Goal: Transaction & Acquisition: Purchase product/service

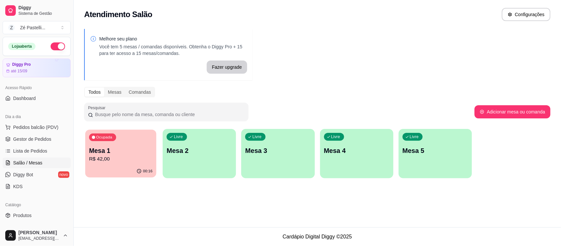
click at [131, 153] on p "Mesa 1" at bounding box center [120, 150] width 63 height 9
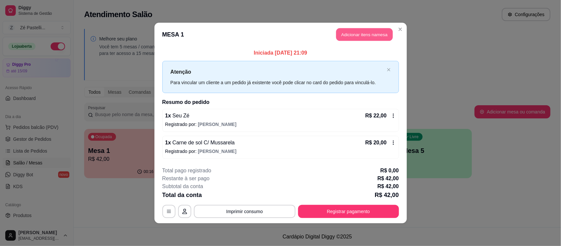
click at [365, 30] on button "Adicionar itens na mesa" at bounding box center [364, 34] width 57 height 13
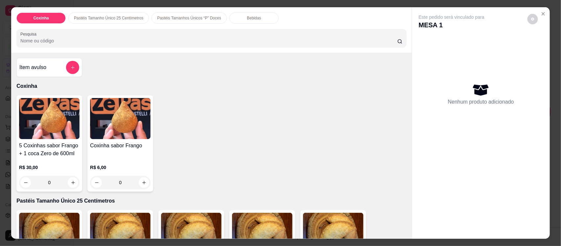
click at [237, 17] on div "Bebidas" at bounding box center [253, 17] width 49 height 11
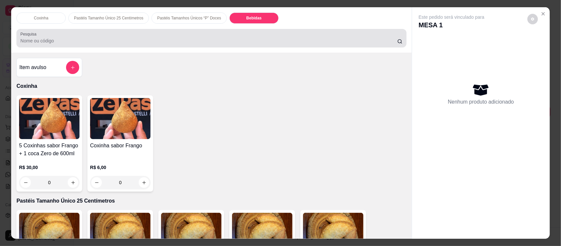
scroll to position [13, 0]
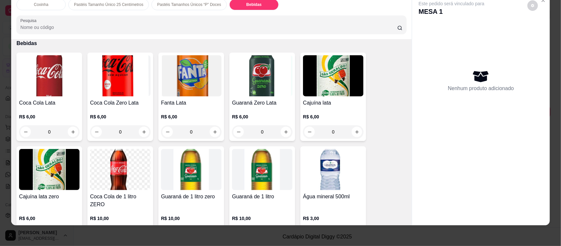
click at [122, 170] on img at bounding box center [120, 169] width 60 height 41
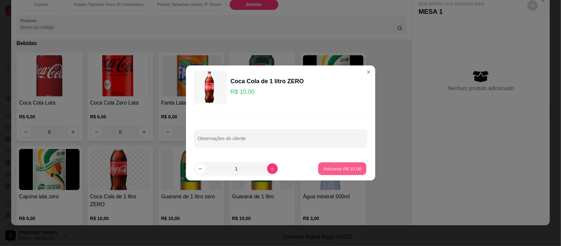
click at [342, 165] on button "Adicionar R$ 10,00" at bounding box center [342, 168] width 48 height 13
type input "1"
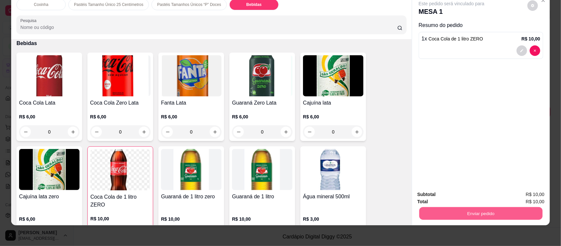
click at [456, 211] on button "Enviar pedido" at bounding box center [480, 213] width 123 height 13
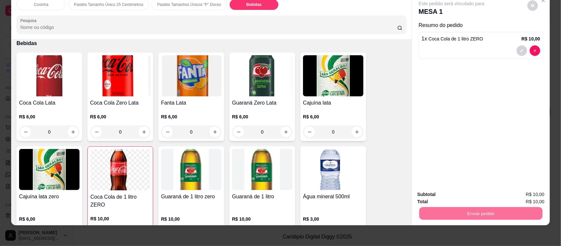
click at [452, 197] on button "Não registrar e enviar pedido" at bounding box center [458, 197] width 66 height 12
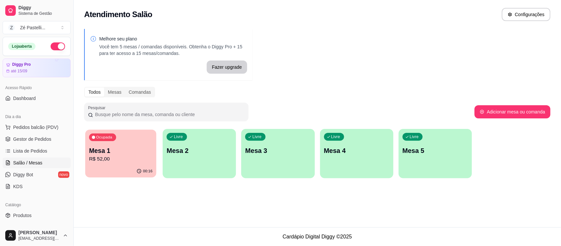
click at [134, 166] on div "00:16" at bounding box center [120, 171] width 71 height 12
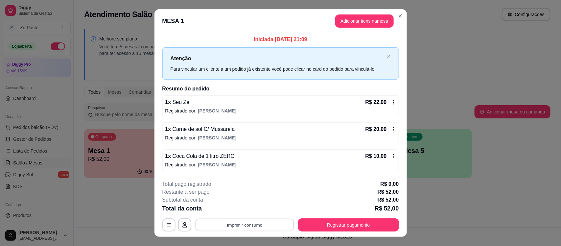
click at [238, 222] on button "Imprimir consumo" at bounding box center [244, 224] width 99 height 13
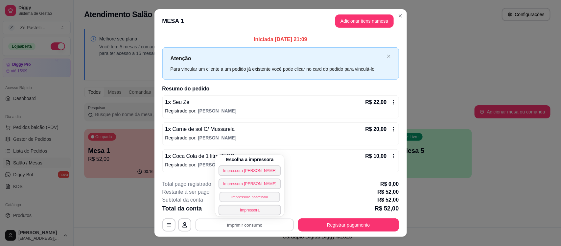
click at [243, 194] on button "Impressora pastelaria" at bounding box center [249, 197] width 60 height 10
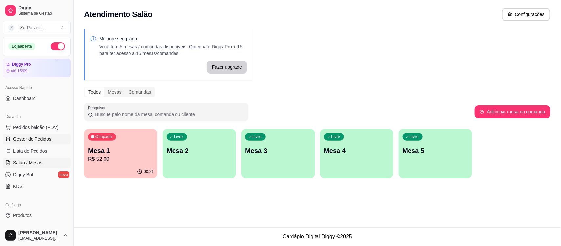
click at [29, 137] on span "Gestor de Pedidos" at bounding box center [32, 139] width 38 height 7
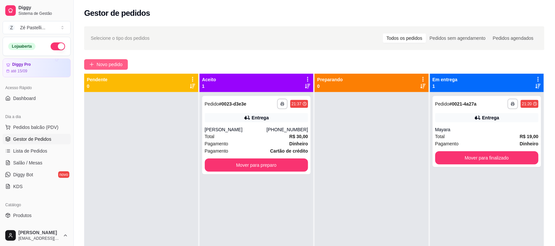
click at [110, 59] on button "Novo pedido" at bounding box center [106, 64] width 44 height 11
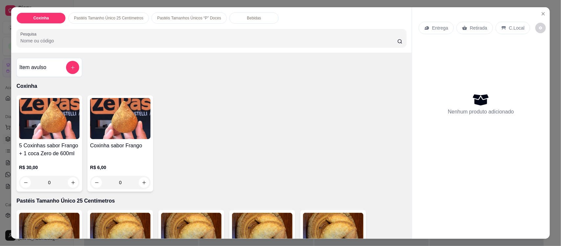
click at [74, 41] on input "Pesquisa" at bounding box center [208, 40] width 377 height 7
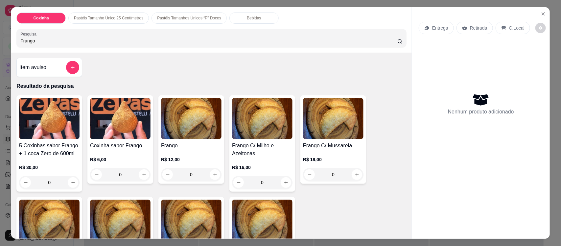
type input "Frango"
click at [207, 147] on h4 "Frango" at bounding box center [191, 146] width 60 height 8
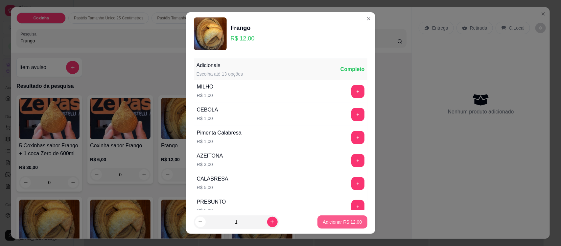
click at [330, 225] on button "Adicionar R$ 12,00" at bounding box center [342, 221] width 50 height 13
type input "1"
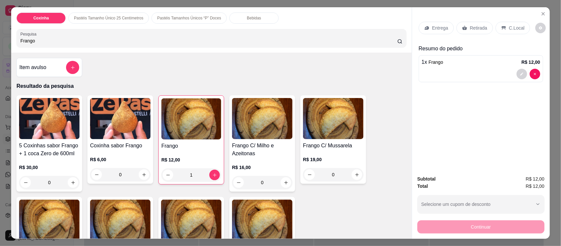
click at [81, 44] on input "Frango" at bounding box center [208, 40] width 377 height 7
type input "F"
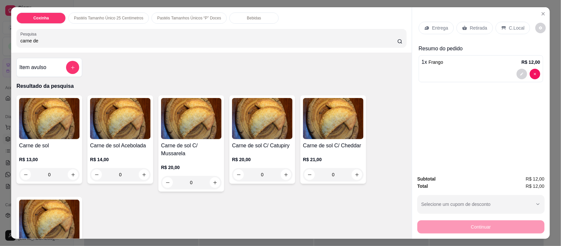
type input "carne de"
click at [50, 134] on img at bounding box center [49, 118] width 60 height 41
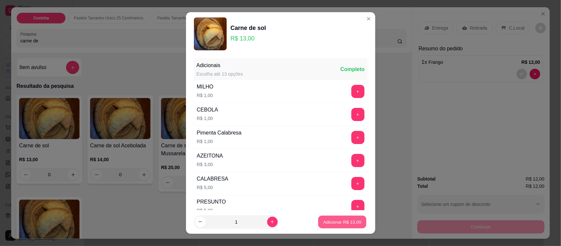
click at [329, 223] on p "Adicionar R$ 13,00" at bounding box center [342, 221] width 38 height 6
type input "1"
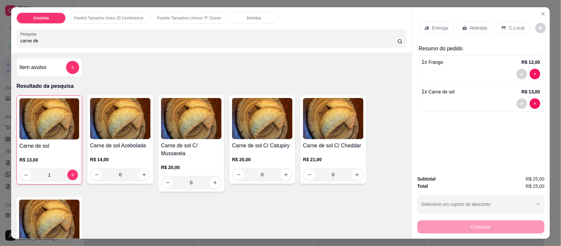
click at [432, 27] on p "Entrega" at bounding box center [440, 28] width 16 height 7
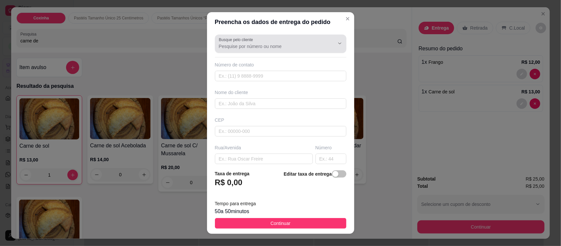
click at [261, 41] on div at bounding box center [281, 43] width 124 height 13
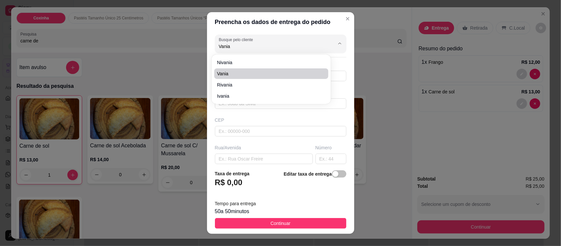
click at [263, 70] on li "Vania" at bounding box center [271, 73] width 114 height 11
type input "Vania"
type input "8898034214"
type input "Vania"
type input "63200000"
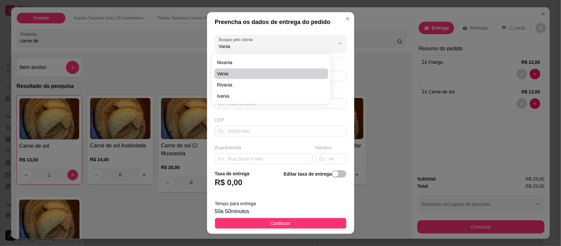
type input "Rua [PERSON_NAME]"
type input "56"
type input "Boa Vista"
type input "Missão Velha"
type input "[GEOGRAPHIC_DATA], [GEOGRAPHIC_DATA], [GEOGRAPHIC_DATA]"
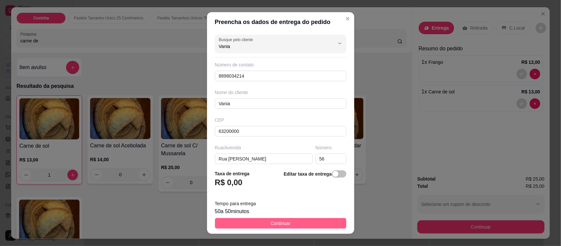
type input "Vania"
click at [262, 224] on button "Continuar" at bounding box center [280, 223] width 131 height 11
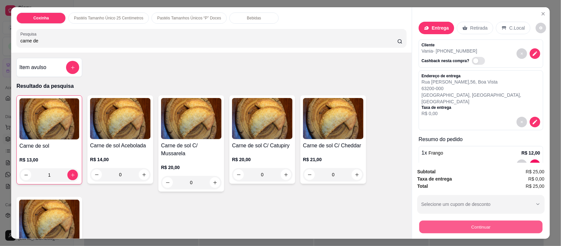
click at [456, 227] on button "Continuar" at bounding box center [480, 226] width 123 height 13
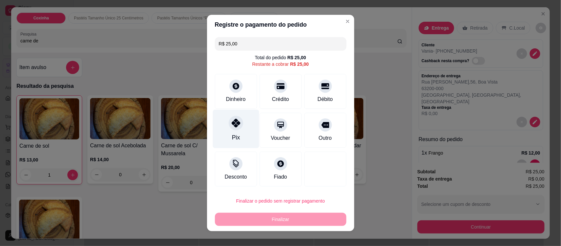
click at [233, 139] on div "Pix" at bounding box center [236, 137] width 8 height 9
type input "R$ 0,00"
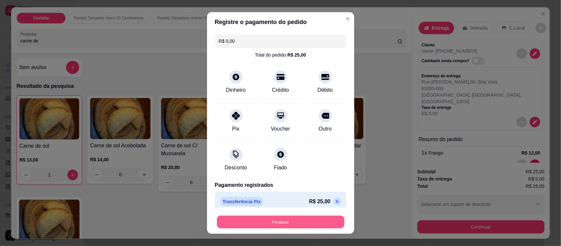
click at [267, 221] on button "Finalizar" at bounding box center [280, 221] width 127 height 13
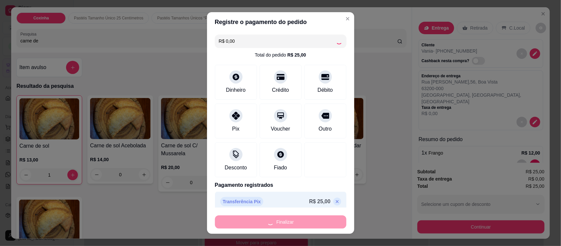
type input "0"
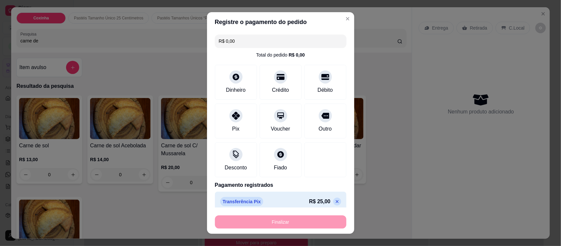
type input "-R$ 25,00"
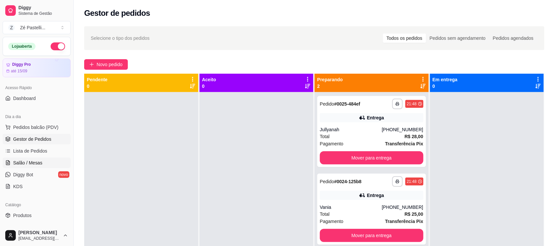
click at [31, 162] on span "Salão / Mesas" at bounding box center [27, 162] width 29 height 7
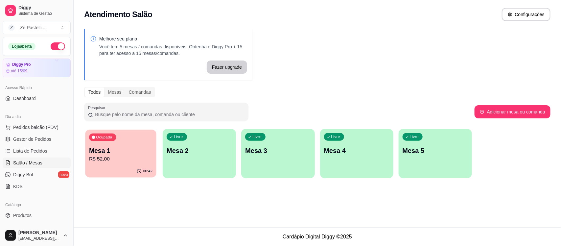
click at [103, 155] on p "R$ 52,00" at bounding box center [120, 159] width 63 height 8
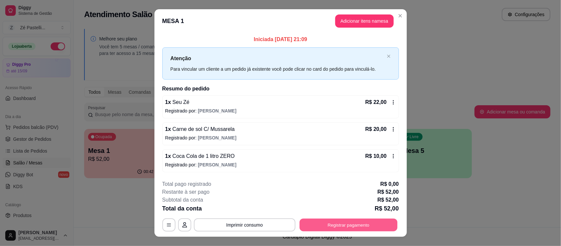
click at [355, 225] on button "Registrar pagamento" at bounding box center [348, 224] width 98 height 13
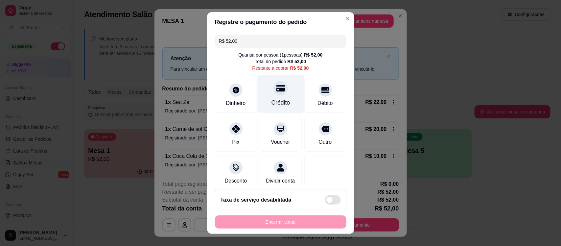
click at [273, 94] on div at bounding box center [280, 88] width 14 height 14
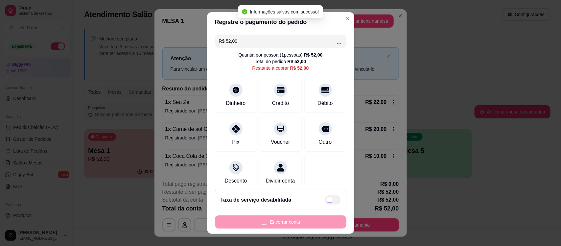
type input "R$ 0,00"
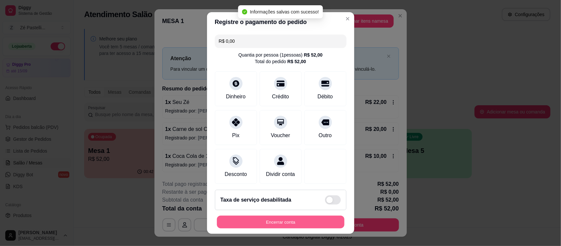
click at [266, 224] on button "Encerrar conta" at bounding box center [280, 221] width 127 height 13
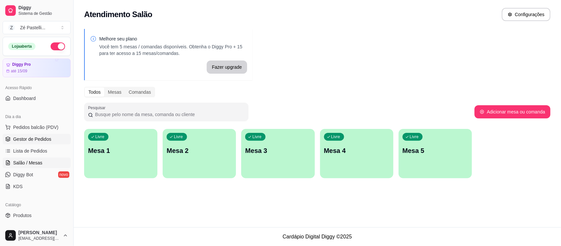
click at [21, 140] on span "Gestor de Pedidos" at bounding box center [32, 139] width 38 height 7
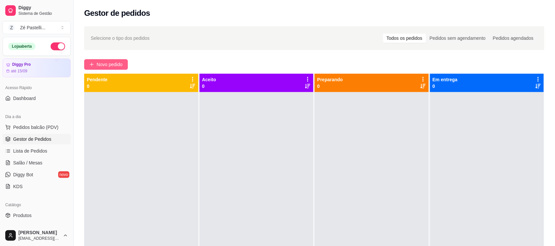
click at [111, 66] on span "Novo pedido" at bounding box center [110, 64] width 26 height 7
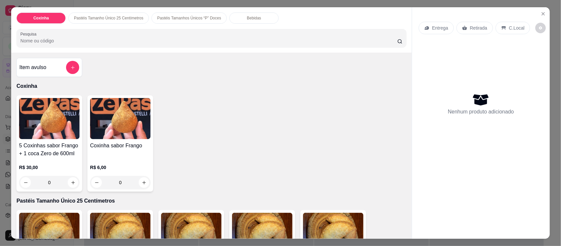
click at [58, 222] on img at bounding box center [49, 233] width 60 height 41
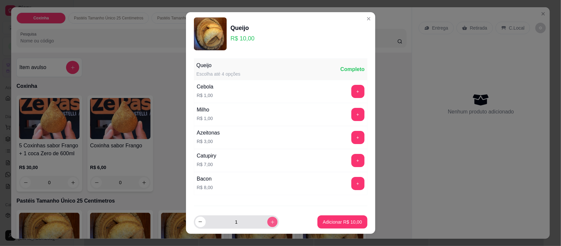
click at [270, 222] on icon "increase-product-quantity" at bounding box center [272, 221] width 5 height 5
type input "2"
click at [338, 217] on button "Adicionar R$ 20,00" at bounding box center [342, 221] width 48 height 13
type input "2"
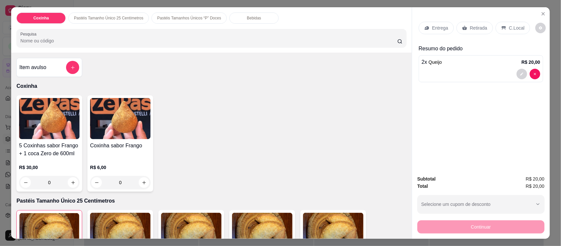
click at [168, 15] on div "Pastéis Tamanhos Únicos “P” Doces" at bounding box center [188, 17] width 75 height 11
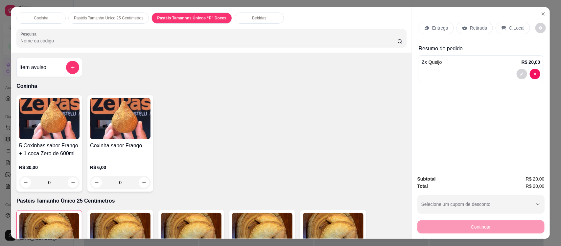
scroll to position [13, 0]
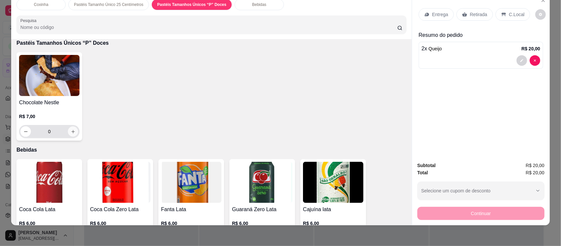
click at [71, 132] on icon "increase-product-quantity" at bounding box center [72, 131] width 3 height 3
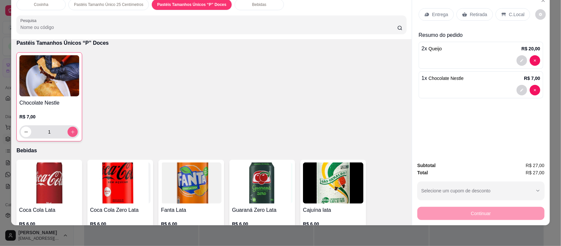
click at [70, 132] on icon "increase-product-quantity" at bounding box center [72, 131] width 5 height 5
type input "2"
click at [38, 180] on img at bounding box center [49, 182] width 60 height 41
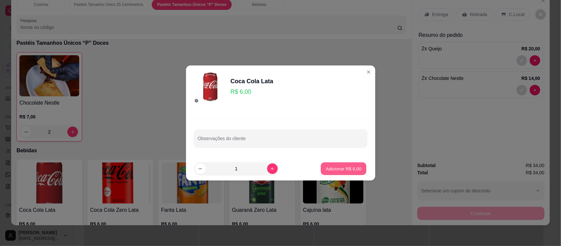
click at [336, 165] on p "Adicionar R$ 6,00" at bounding box center [343, 168] width 35 height 6
type input "1"
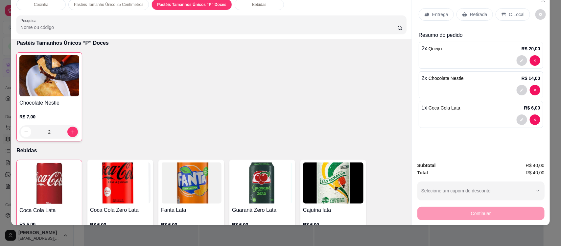
click at [436, 13] on p "Entrega" at bounding box center [440, 14] width 16 height 7
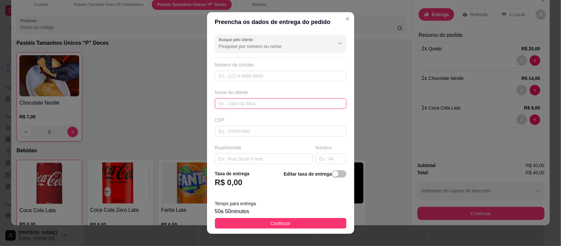
click at [235, 103] on input "text" at bounding box center [280, 103] width 131 height 11
type input "Luiza"
click at [261, 162] on input "text" at bounding box center [264, 158] width 98 height 11
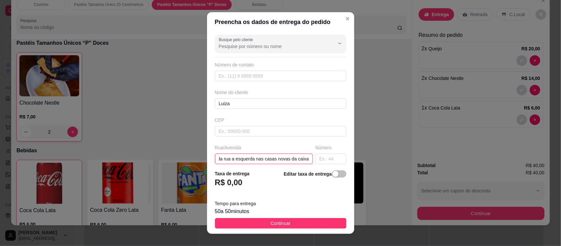
scroll to position [0, 68]
type input "Por tras da churrascaria segunda rua a esquerda nas casas novas da caixa"
click at [316, 162] on input "text" at bounding box center [330, 158] width 31 height 11
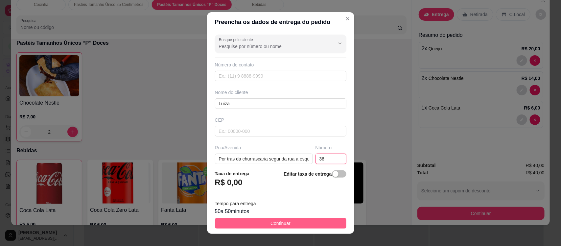
type input "36"
click at [274, 221] on span "Continuar" at bounding box center [280, 222] width 20 height 7
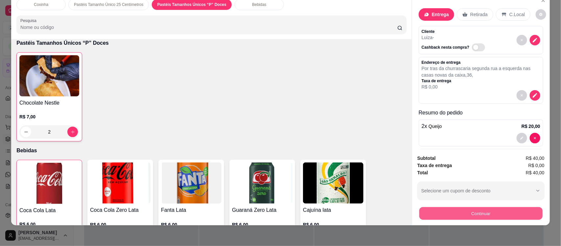
click at [520, 213] on button "Continuar" at bounding box center [480, 213] width 123 height 13
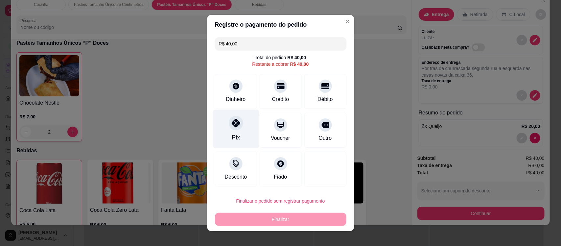
click at [229, 124] on div at bounding box center [236, 123] width 14 height 14
type input "R$ 0,00"
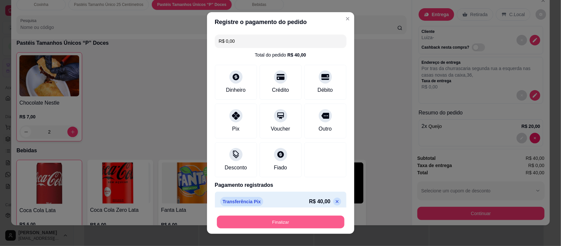
click at [260, 224] on button "Finalizar" at bounding box center [280, 221] width 127 height 13
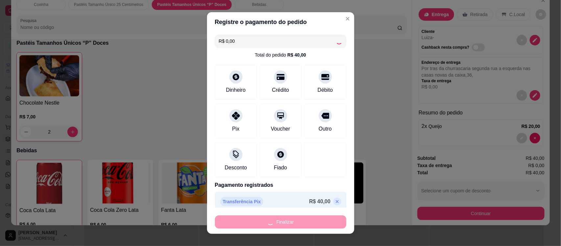
type input "0"
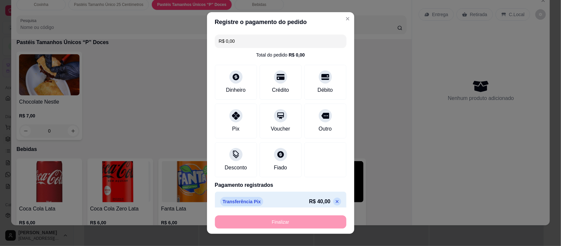
type input "-R$ 40,00"
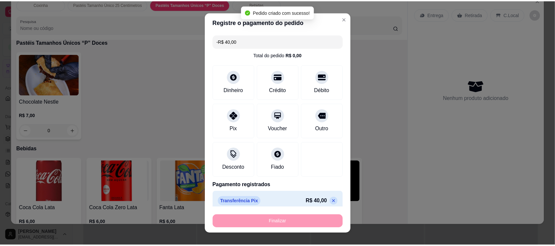
scroll to position [1047, 0]
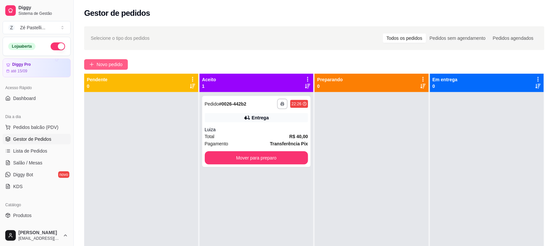
click at [109, 65] on span "Novo pedido" at bounding box center [110, 64] width 26 height 7
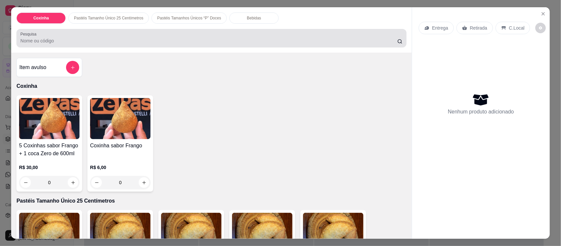
click at [69, 42] on input "Pesquisa" at bounding box center [208, 40] width 377 height 7
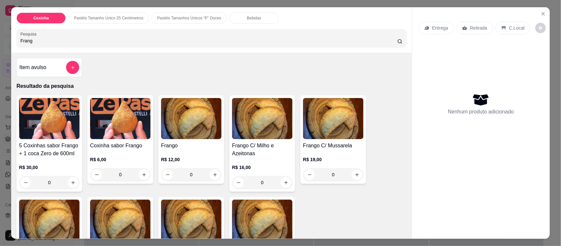
type input "Frang"
click at [183, 130] on img at bounding box center [191, 118] width 60 height 41
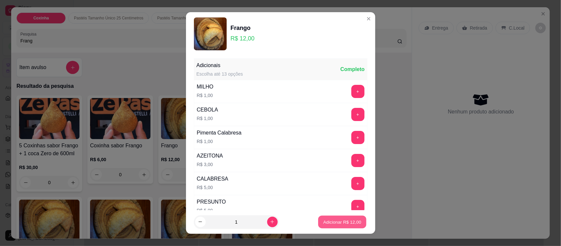
click at [327, 222] on p "Adicionar R$ 12,00" at bounding box center [342, 221] width 38 height 6
type input "1"
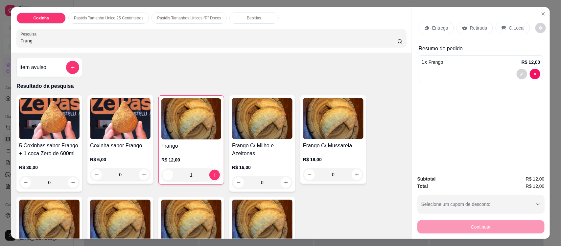
click at [433, 28] on p "Entrega" at bounding box center [440, 28] width 16 height 7
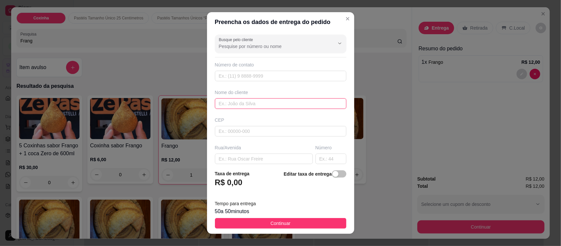
click at [234, 105] on input "text" at bounding box center [280, 103] width 131 height 11
type input "Gustavo"
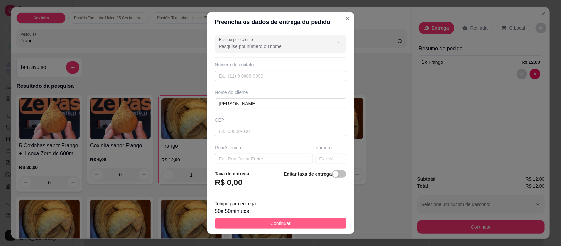
click at [244, 222] on button "Continuar" at bounding box center [280, 223] width 131 height 11
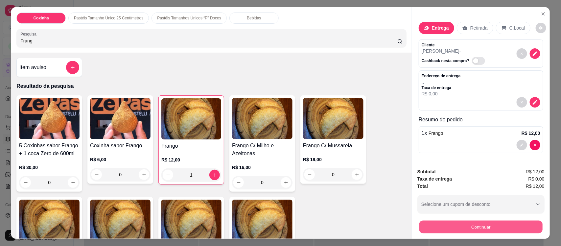
click at [452, 229] on button "Continuar" at bounding box center [480, 226] width 123 height 13
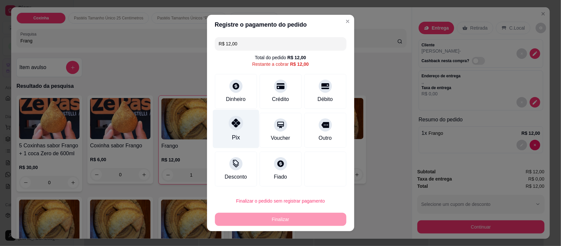
click at [222, 133] on div "Pix" at bounding box center [236, 129] width 46 height 38
type input "R$ 0,00"
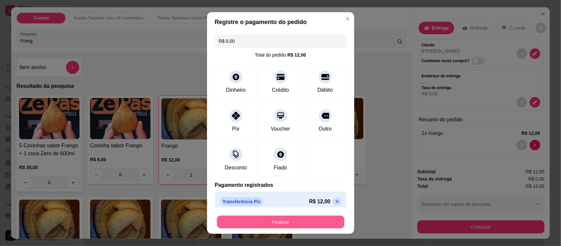
click at [255, 221] on button "Finalizar" at bounding box center [280, 221] width 127 height 13
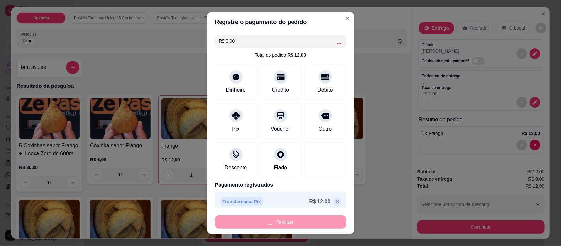
type input "0"
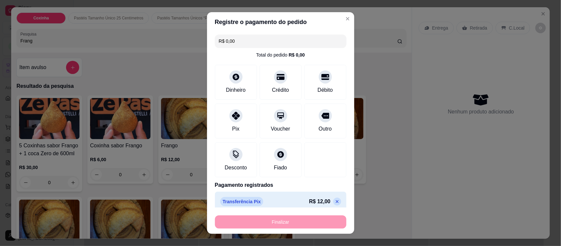
type input "-R$ 12,00"
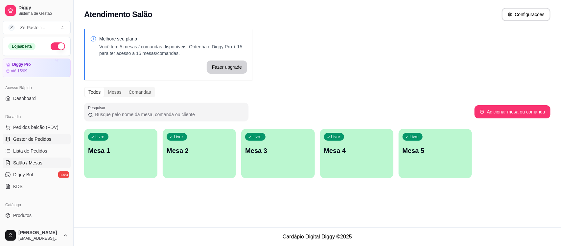
click at [37, 136] on span "Gestor de Pedidos" at bounding box center [32, 139] width 38 height 7
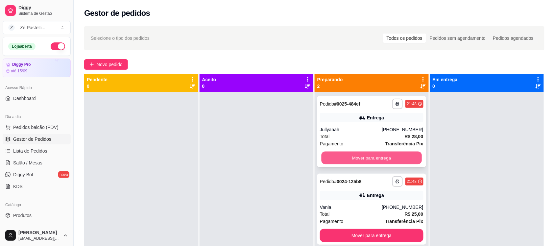
click at [381, 153] on button "Mover para entrega" at bounding box center [371, 157] width 100 height 13
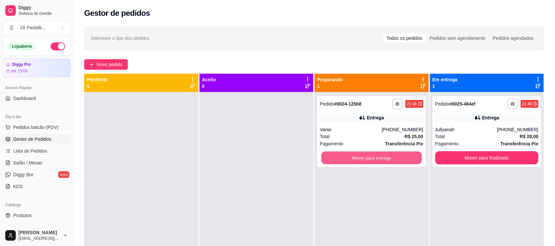
click at [381, 153] on button "Mover para entrega" at bounding box center [371, 157] width 100 height 13
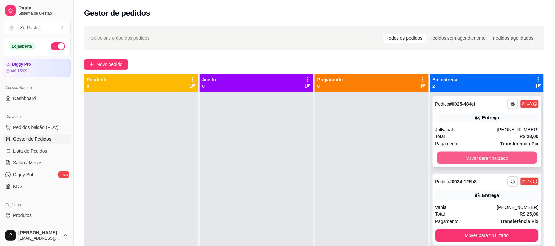
click at [499, 155] on button "Mover para finalizado" at bounding box center [486, 157] width 100 height 13
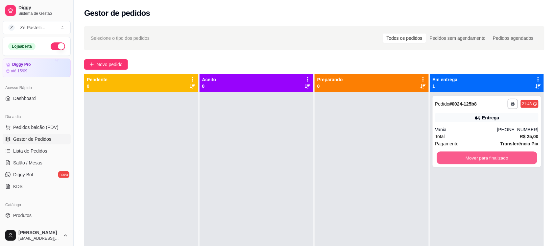
click at [499, 155] on button "Mover para finalizado" at bounding box center [486, 157] width 100 height 13
